Goal: Transaction & Acquisition: Purchase product/service

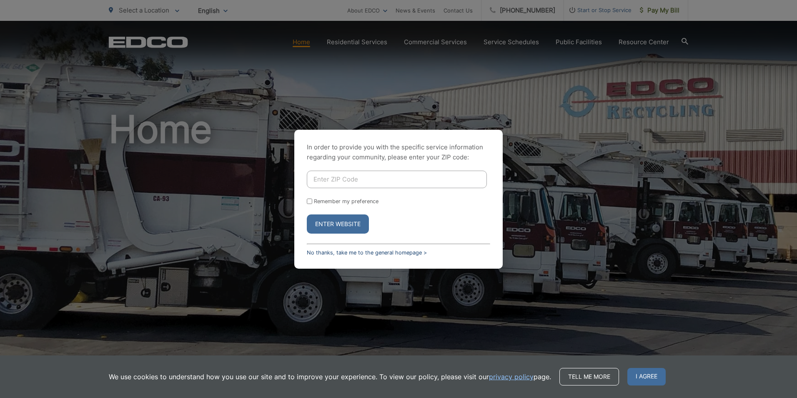
drag, startPoint x: 397, startPoint y: 247, endPoint x: 399, endPoint y: 252, distance: 5.3
click at [397, 247] on div "In order to provide you with the specific service information regarding your co…" at bounding box center [398, 199] width 208 height 139
click at [399, 252] on link "No thanks, take me to the general homepage >" at bounding box center [367, 252] width 120 height 6
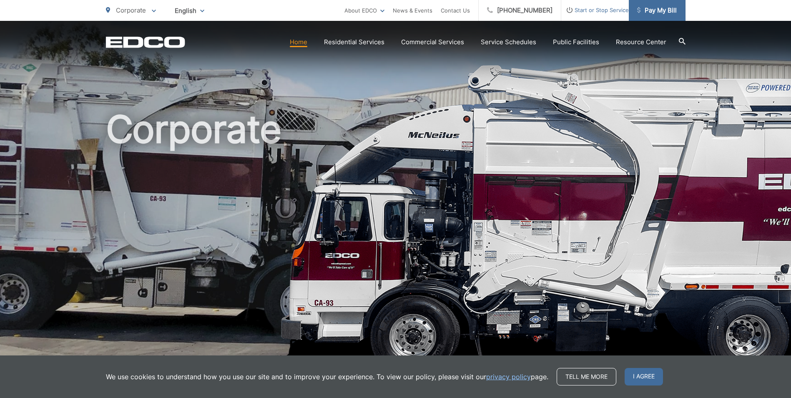
click at [662, 8] on span "Pay My Bill" at bounding box center [657, 10] width 40 height 10
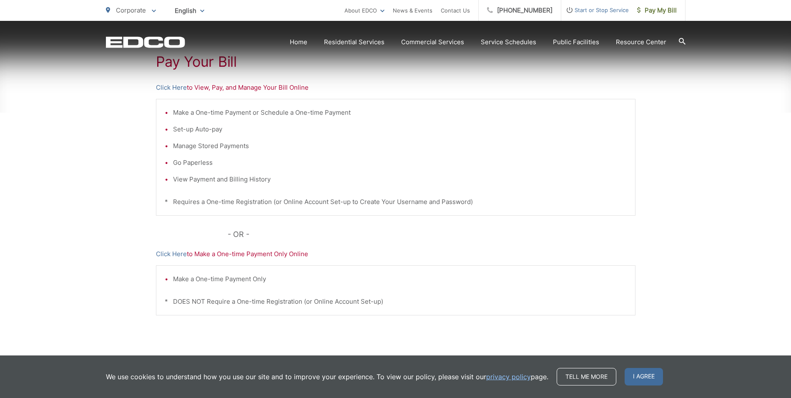
scroll to position [195, 0]
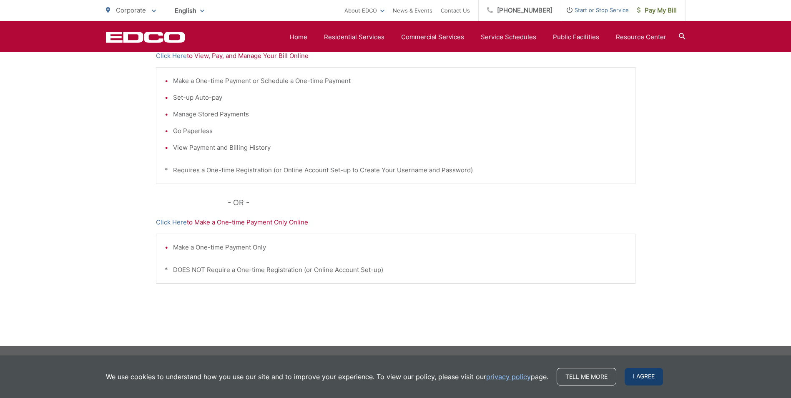
click at [634, 378] on span "I agree" at bounding box center [643, 377] width 38 height 18
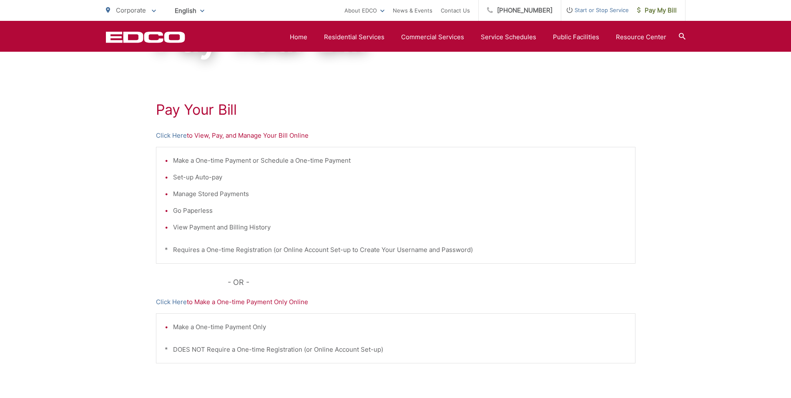
scroll to position [112, 0]
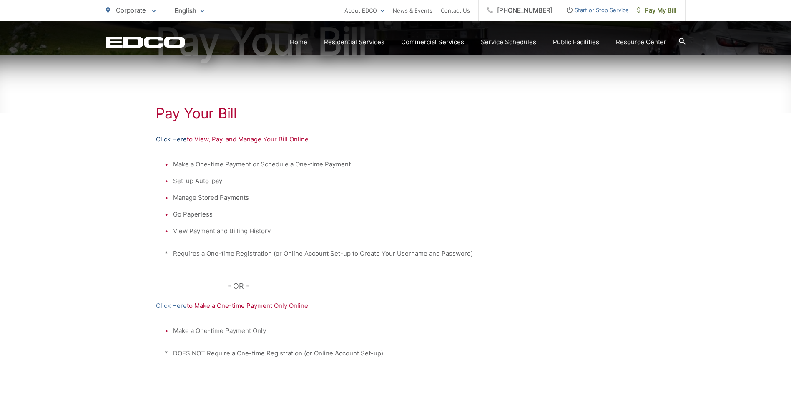
click at [174, 134] on link "Click Here" at bounding box center [171, 139] width 31 height 10
